Goal: Information Seeking & Learning: Learn about a topic

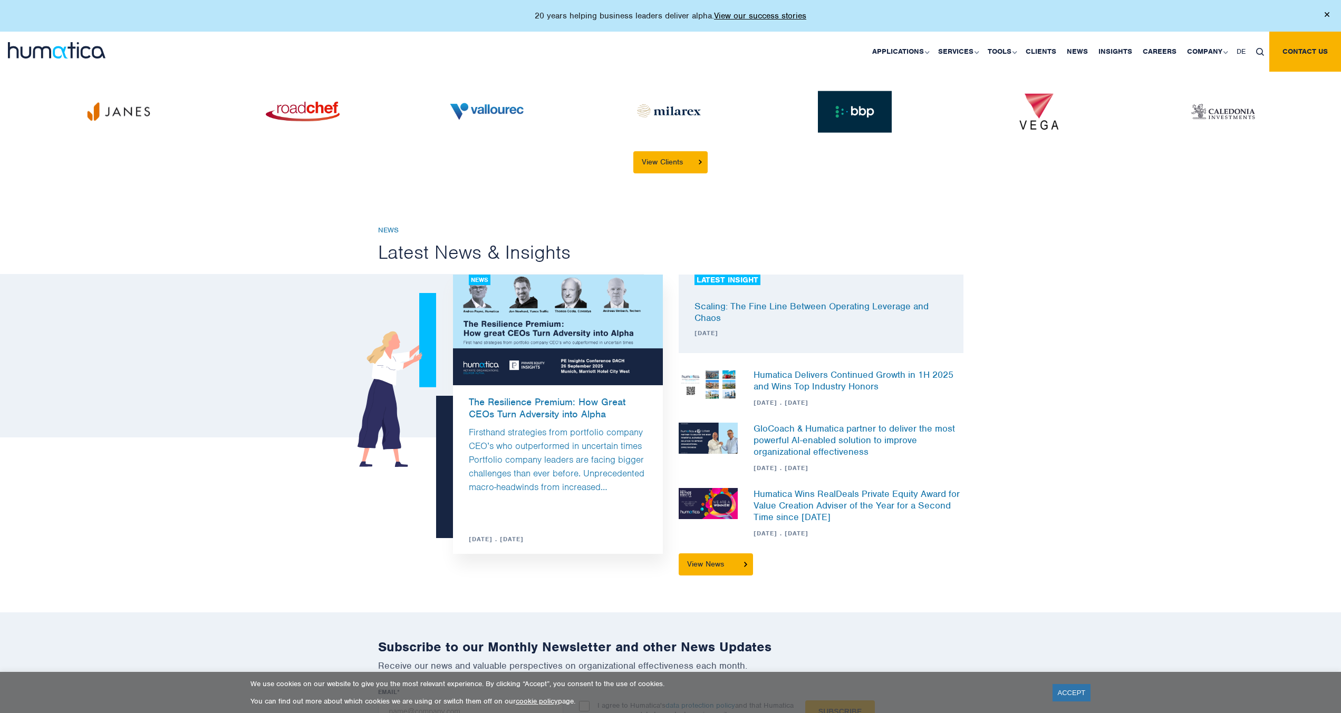
scroll to position [2710, 0]
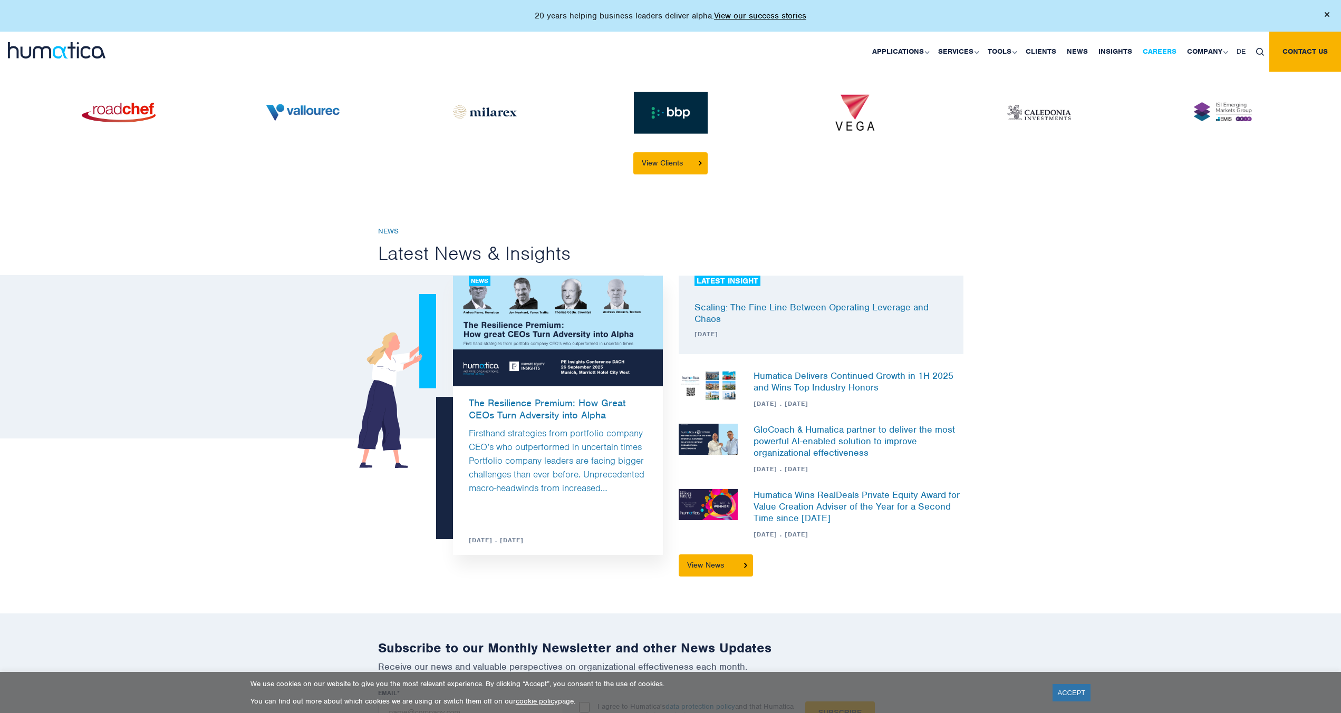
click at [1147, 50] on link "Careers" at bounding box center [1159, 52] width 44 height 40
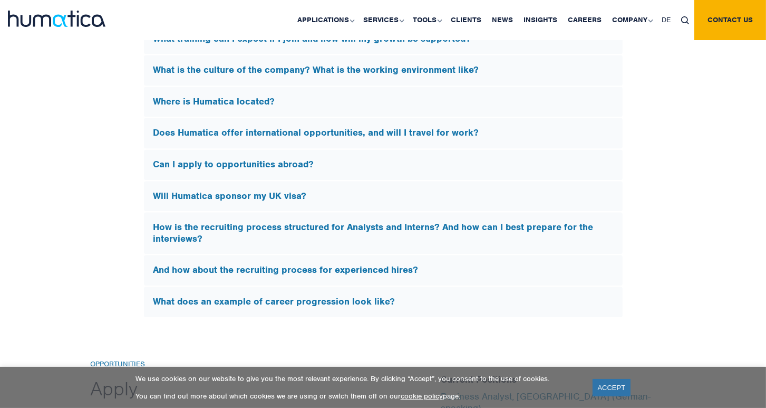
scroll to position [3227, 0]
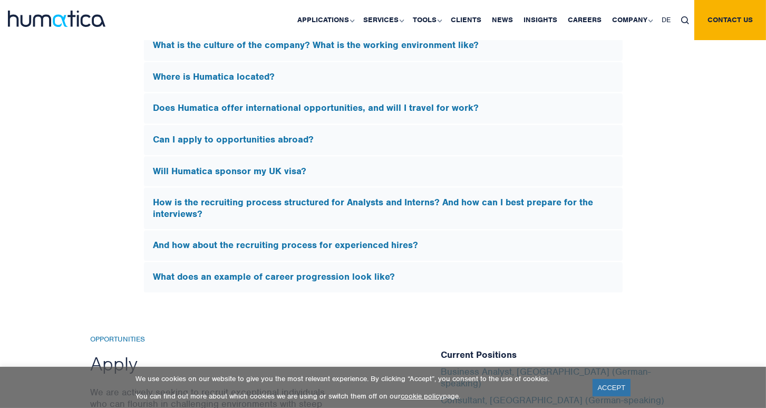
click at [246, 76] on div "Where is Humatica located?" at bounding box center [383, 77] width 479 height 31
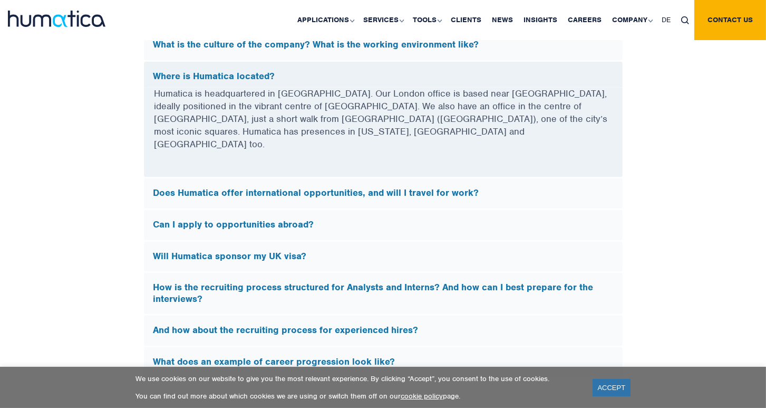
scroll to position [3066, 0]
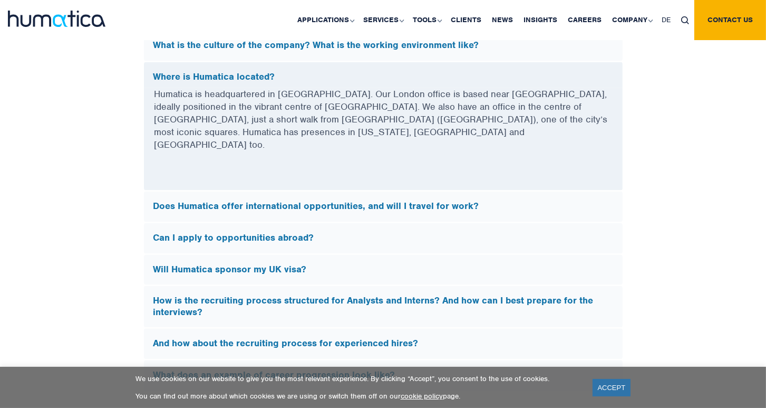
click at [211, 74] on h5 "Where is Humatica located?" at bounding box center [383, 77] width 460 height 12
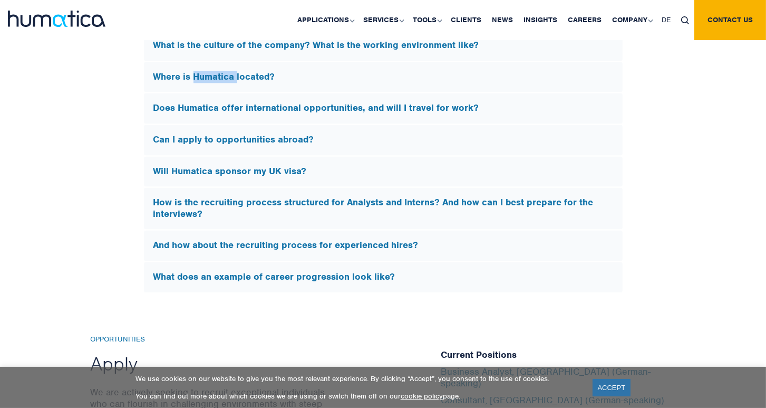
click at [211, 74] on h5 "Where is Humatica located?" at bounding box center [383, 77] width 460 height 12
copy h5 "Humatica"
click at [457, 71] on h5 "Where is Humatica located?" at bounding box center [383, 77] width 460 height 12
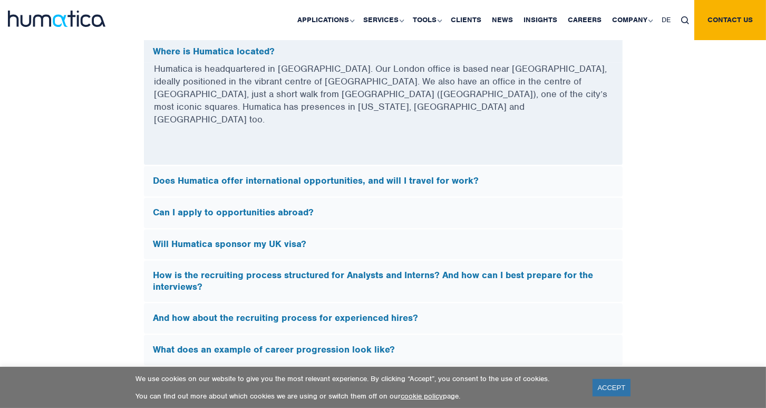
scroll to position [3126, 0]
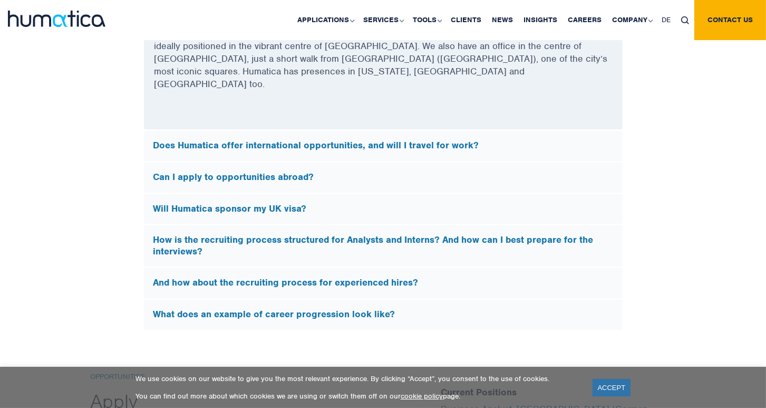
click at [410, 234] on h5 "How is the recruiting process structured for Analysts and Interns? And how can …" at bounding box center [383, 245] width 460 height 23
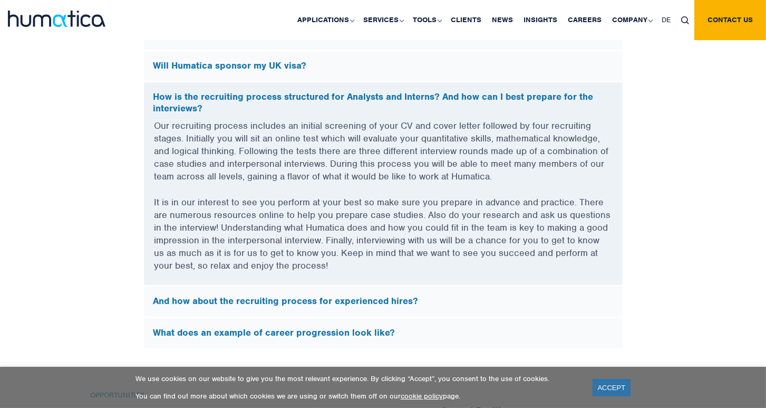
scroll to position [3156, 0]
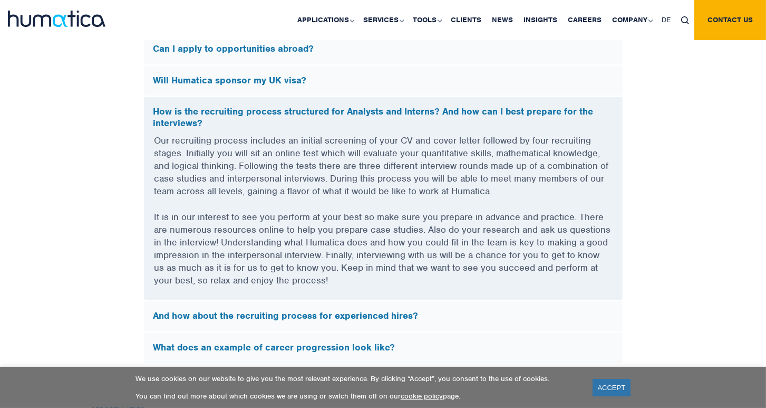
click at [356, 75] on h5 "Will Humatica sponsor my UK visa?" at bounding box center [383, 81] width 460 height 12
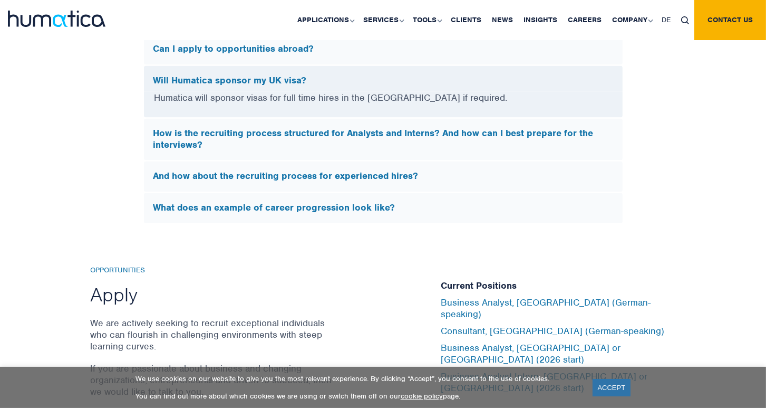
click at [343, 140] on h5 "How is the recruiting process structured for Analysts and Interns? And how can …" at bounding box center [383, 139] width 460 height 23
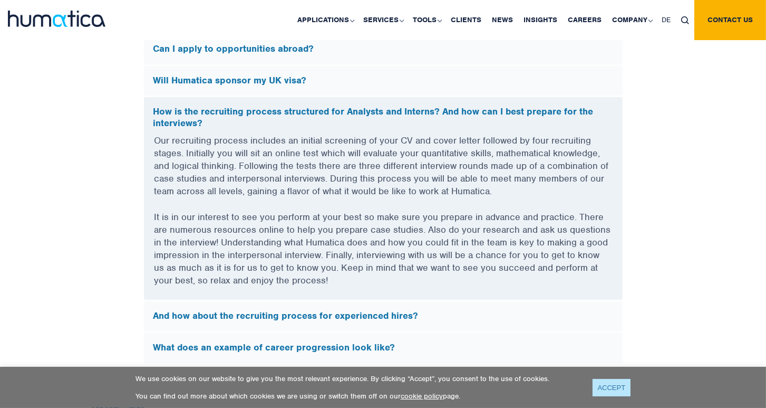
click at [610, 386] on link "ACCEPT" at bounding box center [612, 387] width 38 height 17
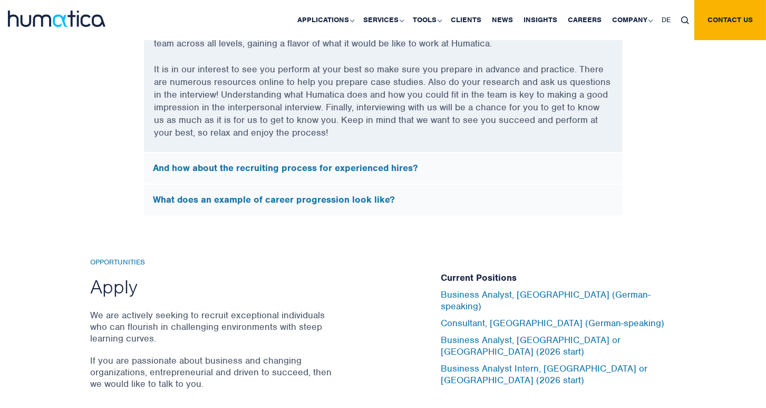
scroll to position [3457, 0]
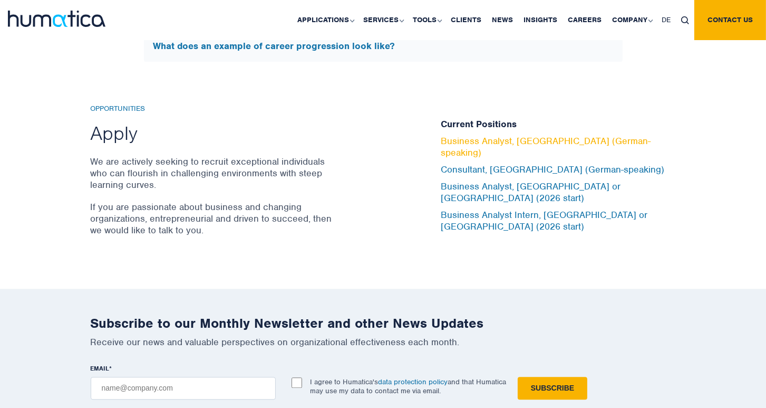
click at [566, 142] on link "Business Analyst, Munich (German-speaking)" at bounding box center [546, 146] width 210 height 23
